Goal: Transaction & Acquisition: Purchase product/service

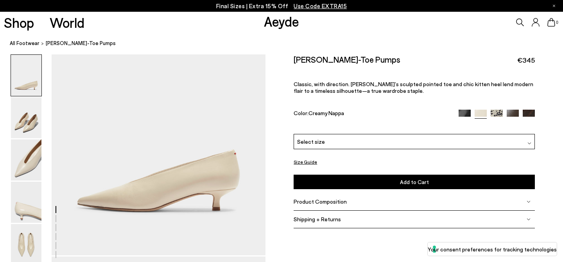
scroll to position [85, 0]
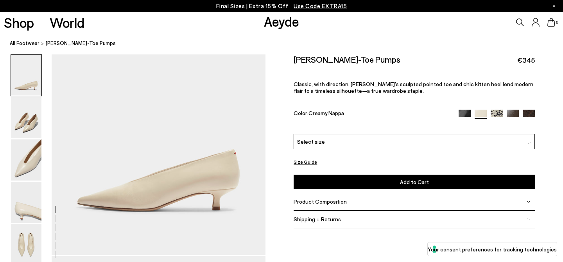
click at [31, 71] on img at bounding box center [26, 75] width 30 height 41
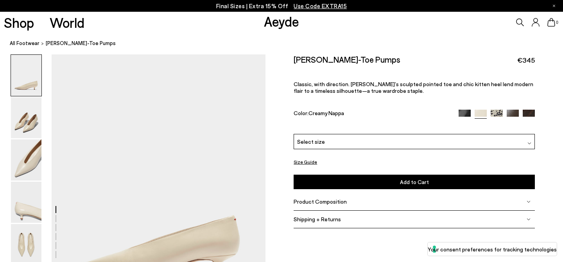
scroll to position [0, 0]
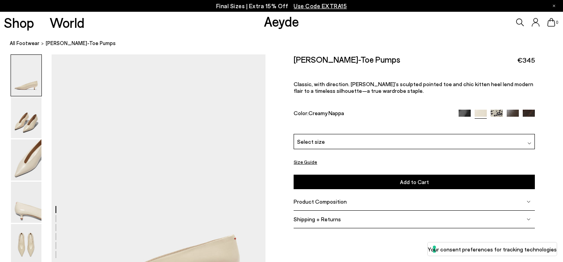
click at [31, 71] on img at bounding box center [26, 75] width 30 height 41
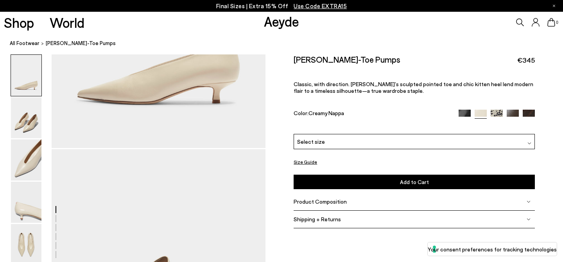
scroll to position [205, 0]
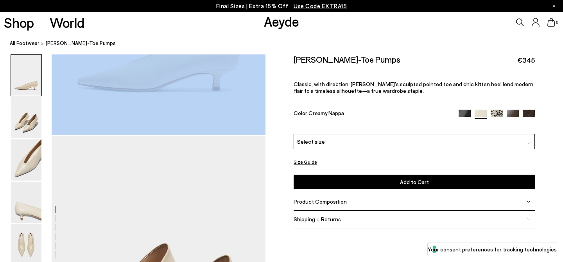
click at [36, 84] on img at bounding box center [26, 75] width 30 height 41
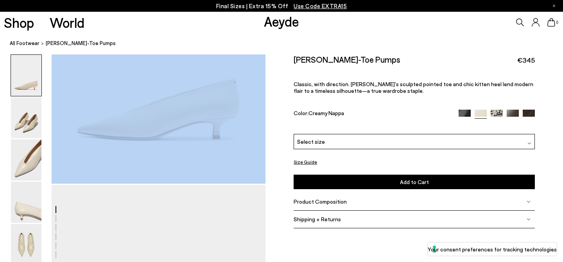
click at [35, 84] on img at bounding box center [26, 75] width 30 height 41
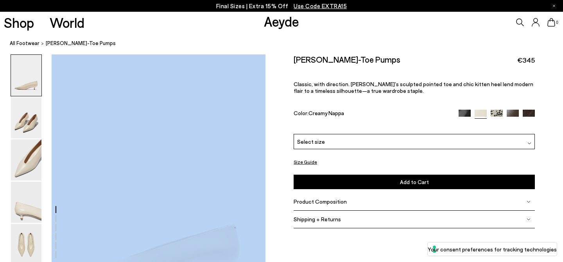
scroll to position [0, 0]
click at [35, 84] on img at bounding box center [26, 75] width 30 height 41
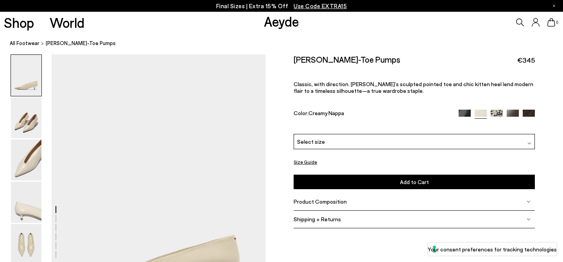
click at [32, 124] on img at bounding box center [26, 117] width 30 height 41
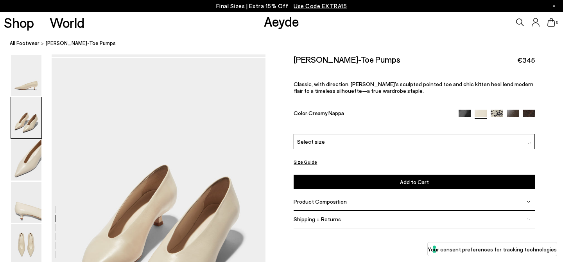
scroll to position [287, 0]
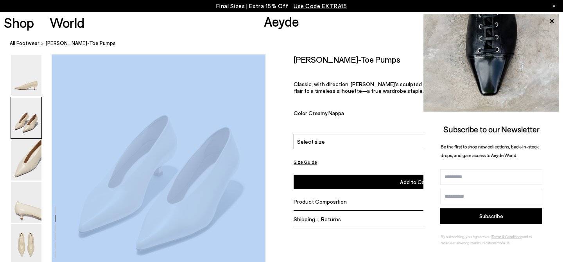
scroll to position [341, 0]
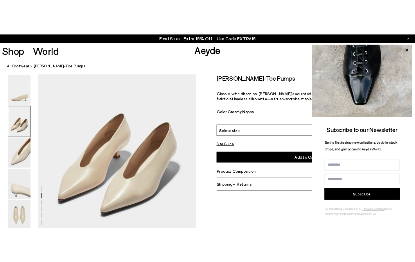
scroll to position [263, 0]
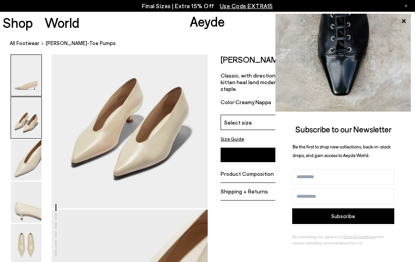
click at [28, 88] on img at bounding box center [26, 75] width 30 height 41
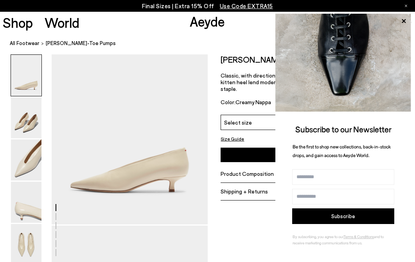
scroll to position [0, 0]
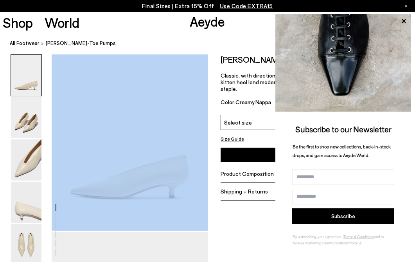
scroll to position [39, 0]
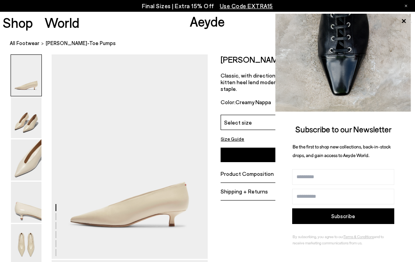
scroll to position [2, 0]
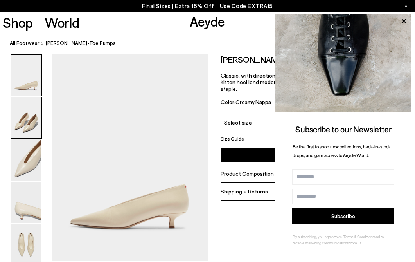
click at [27, 126] on img at bounding box center [26, 117] width 30 height 41
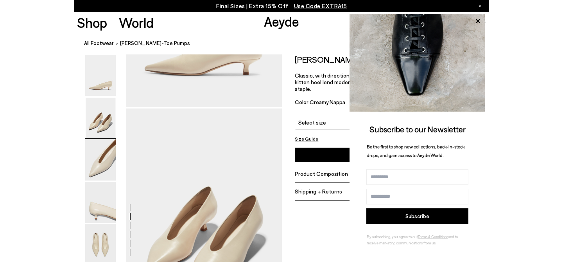
scroll to position [210, 0]
